Goal: Task Accomplishment & Management: Manage account settings

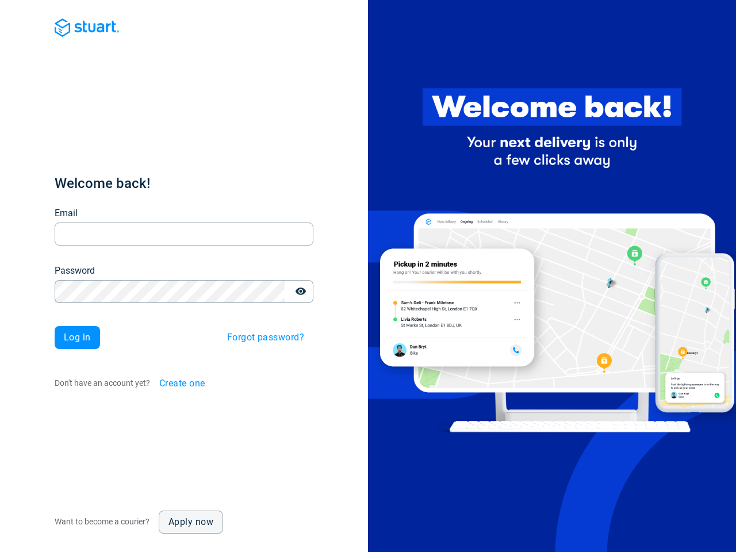
click at [368, 276] on div at bounding box center [552, 276] width 368 height 552
click at [184, 234] on input "Email" at bounding box center [184, 234] width 259 height 22
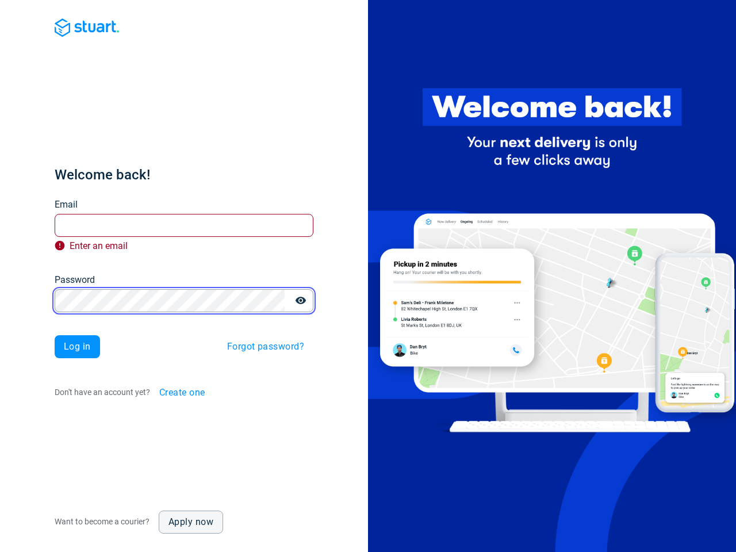
click at [301, 291] on button "button" at bounding box center [300, 300] width 23 height 23
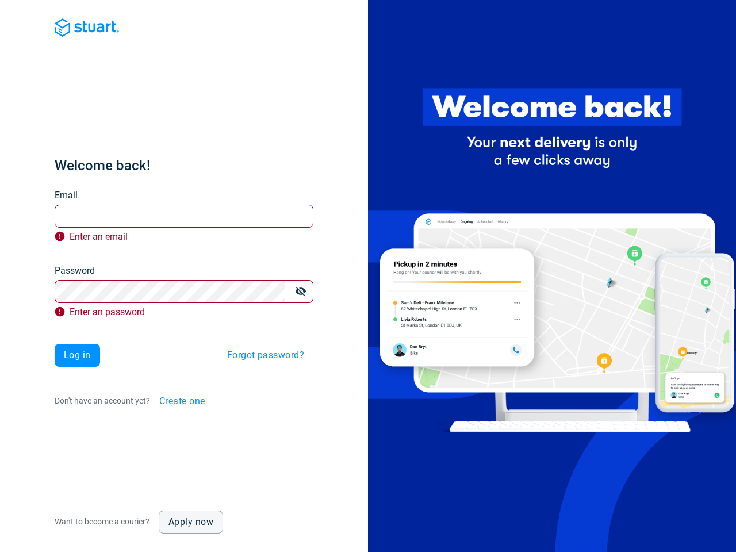
click at [265, 337] on div "Welcome back! Email Email Enter an email Password Password Enter an password Lo…" at bounding box center [184, 284] width 259 height 256
click at [184, 383] on div "Welcome back! Email Email Enter an email Password Password Enter an password Lo…" at bounding box center [184, 284] width 259 height 256
